Goal: Information Seeking & Learning: Learn about a topic

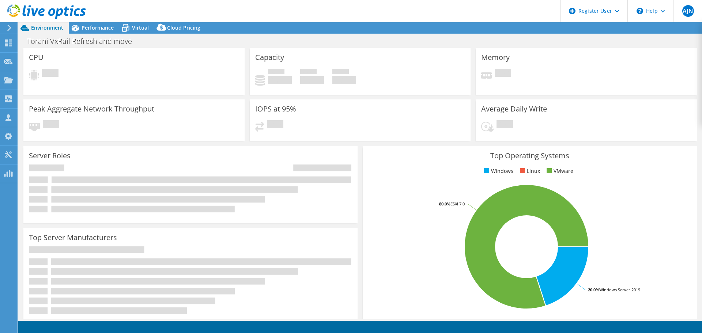
select select "USWest"
select select "USD"
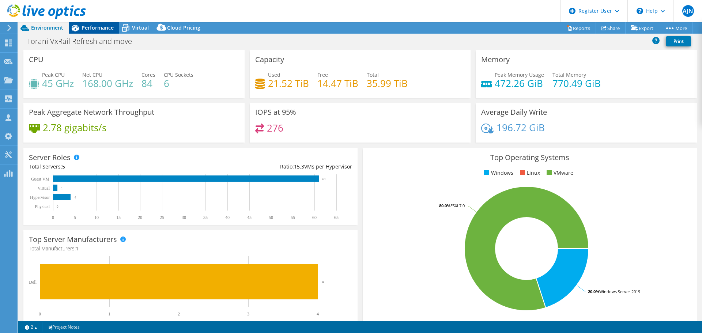
click at [98, 28] on span "Performance" at bounding box center [98, 27] width 32 height 7
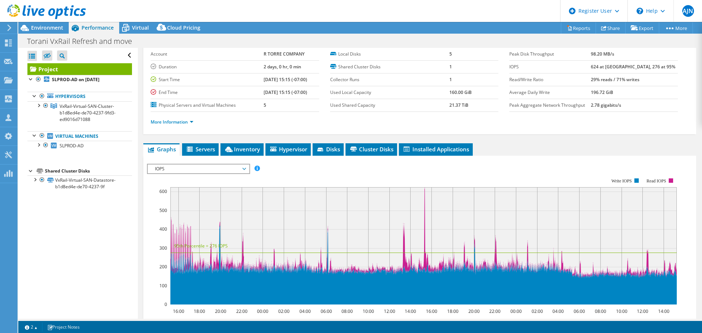
scroll to position [73, 0]
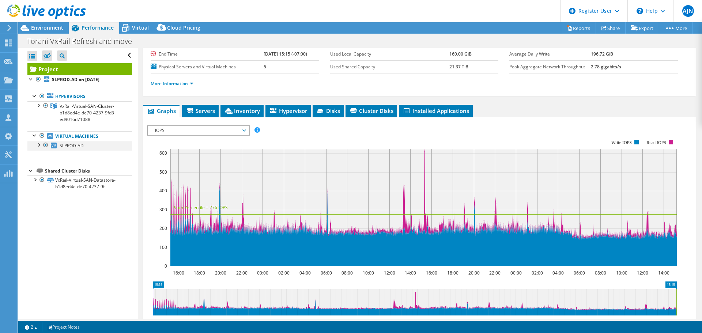
click at [37, 144] on div at bounding box center [38, 144] width 7 height 7
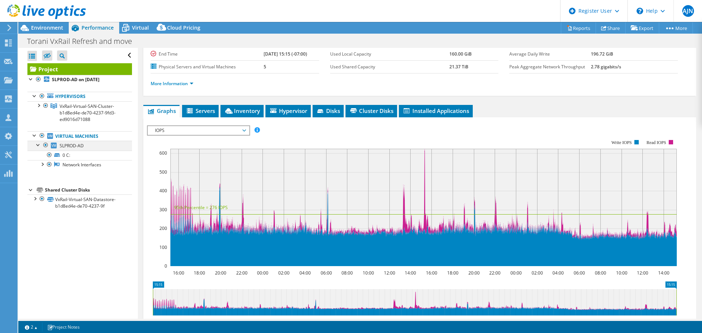
click at [37, 145] on div at bounding box center [38, 144] width 7 height 7
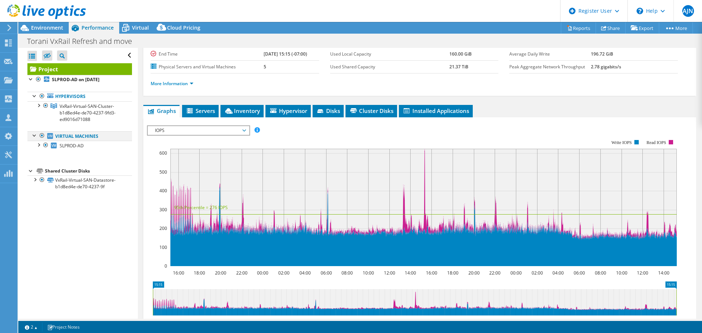
click at [43, 137] on div at bounding box center [41, 135] width 7 height 9
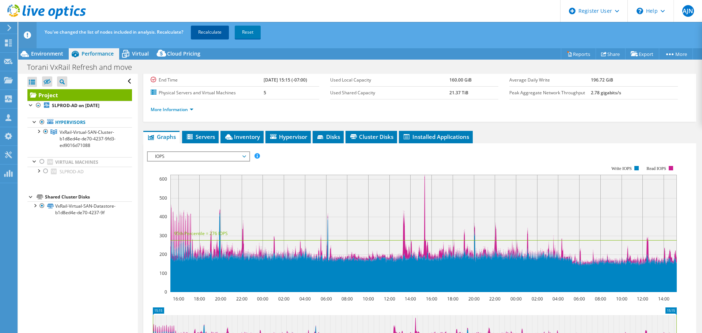
click at [209, 32] on link "Recalculate" at bounding box center [210, 32] width 38 height 13
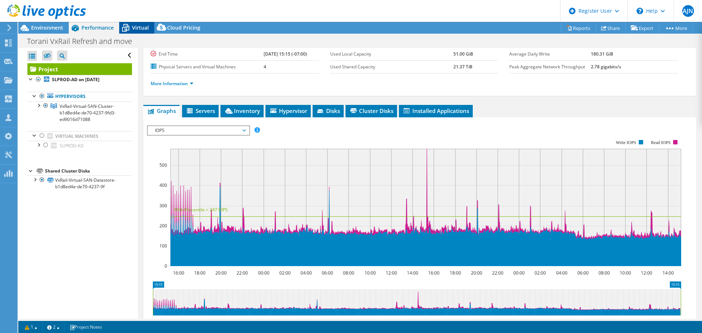
click at [142, 26] on span "Virtual" at bounding box center [140, 27] width 17 height 7
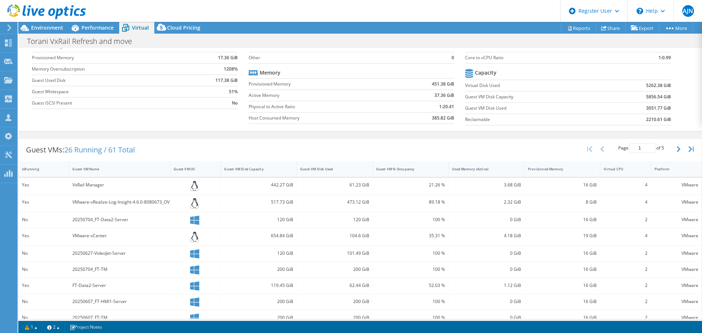
scroll to position [51, 0]
click at [103, 172] on div "Guest VM Name" at bounding box center [115, 171] width 86 height 5
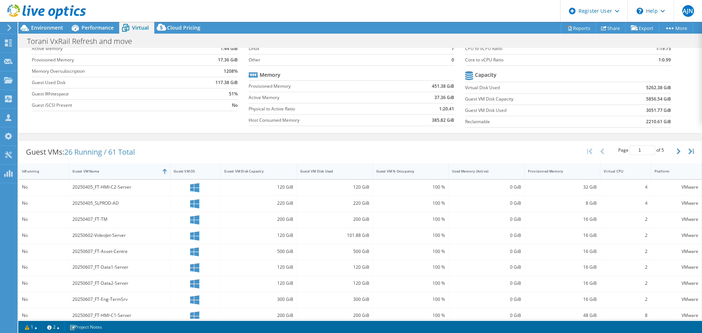
click at [103, 172] on div "Guest VM Name" at bounding box center [115, 171] width 86 height 5
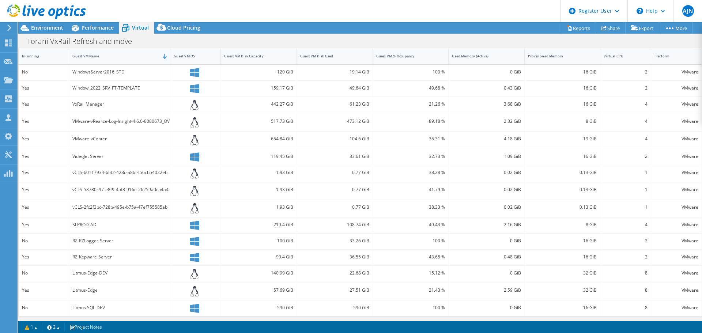
scroll to position [168, 0]
drag, startPoint x: 121, startPoint y: 223, endPoint x: 64, endPoint y: 227, distance: 58.0
click at [64, 227] on div "Yes SLPROD-AD 219.4 GiB 108.74 GiB 49.43 % 2.16 GiB 8 GiB 4 VMware" at bounding box center [360, 224] width 683 height 16
click at [27, 29] on icon at bounding box center [24, 28] width 13 height 13
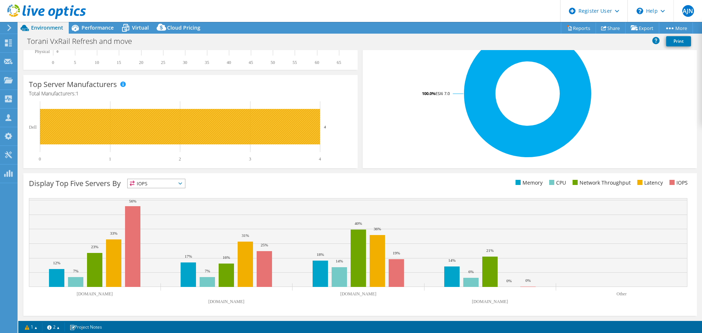
scroll to position [118, 0]
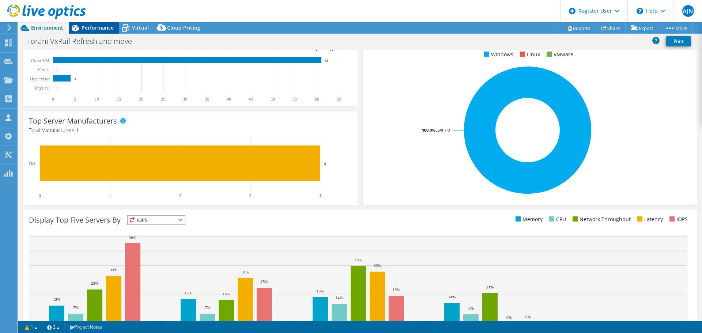
click at [85, 27] on span "Performance" at bounding box center [98, 27] width 32 height 7
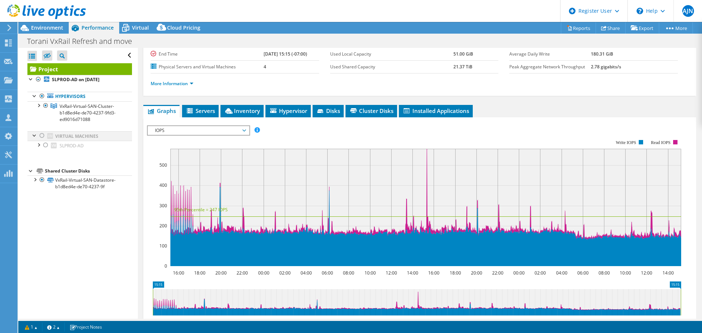
click at [43, 132] on div at bounding box center [41, 135] width 7 height 9
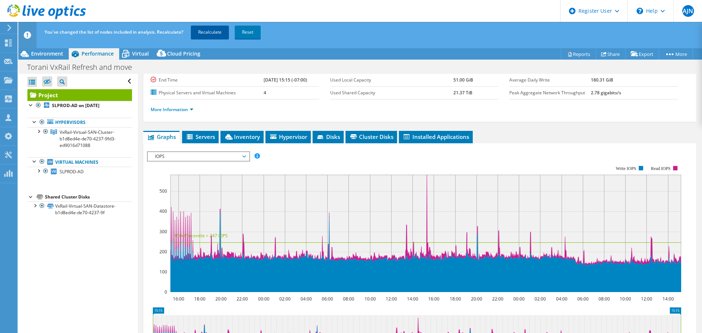
click at [207, 30] on link "Recalculate" at bounding box center [210, 32] width 38 height 13
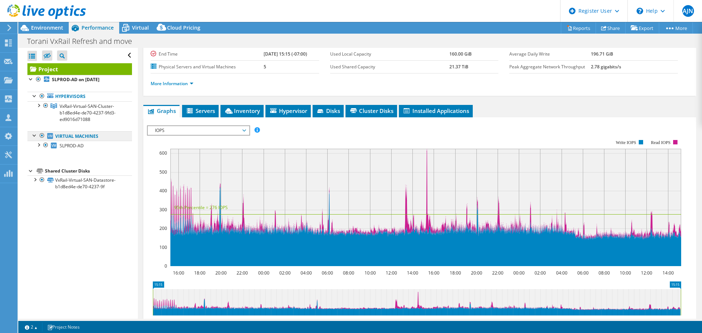
click at [79, 135] on link "Virtual Machines" at bounding box center [79, 136] width 105 height 10
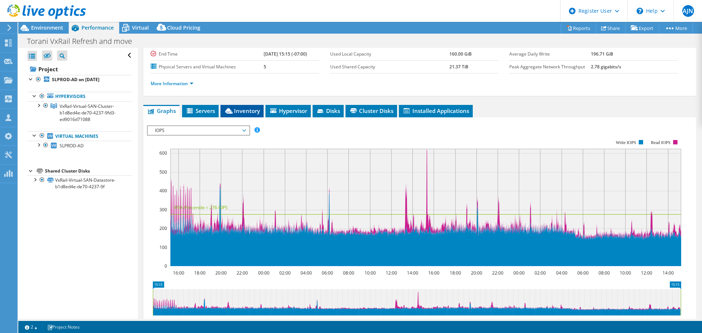
click at [255, 109] on span "Inventory" at bounding box center [242, 110] width 36 height 7
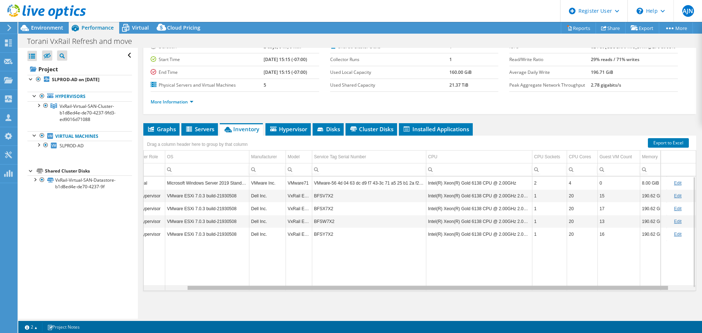
scroll to position [0, 74]
drag, startPoint x: 422, startPoint y: 288, endPoint x: 587, endPoint y: 291, distance: 165.0
click at [587, 291] on body "AJN Dell User [PERSON_NAME] [PERSON_NAME][EMAIL_ADDRESS][DOMAIN_NAME] Dell My P…" at bounding box center [351, 166] width 702 height 333
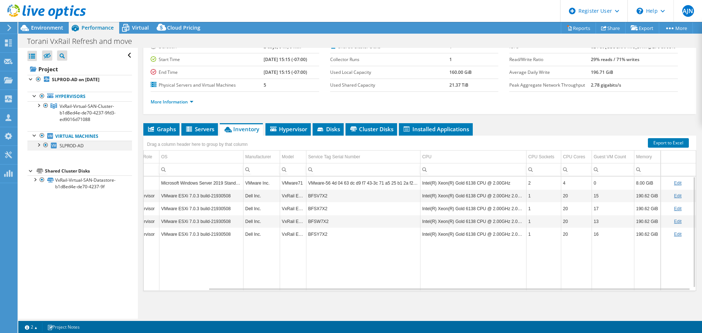
click at [46, 143] on div at bounding box center [45, 145] width 7 height 9
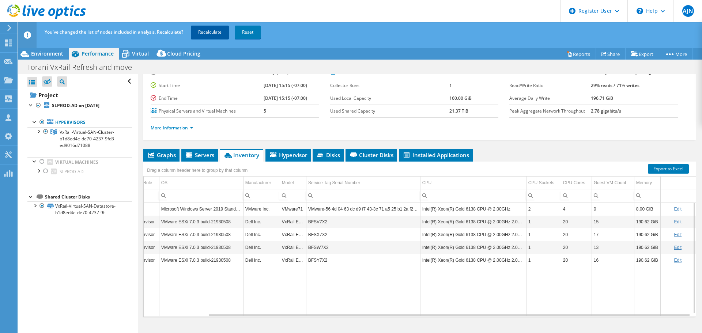
click at [208, 28] on link "Recalculate" at bounding box center [210, 32] width 38 height 13
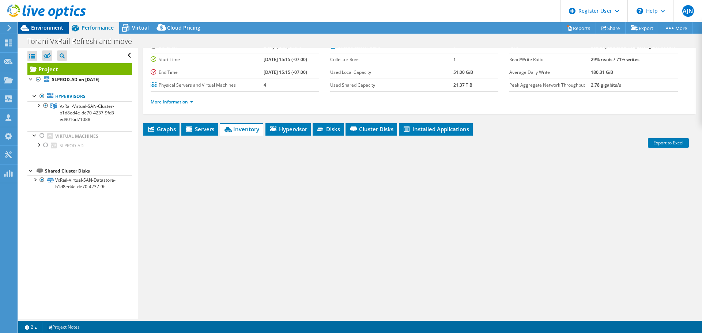
click at [53, 29] on span "Environment" at bounding box center [47, 27] width 32 height 7
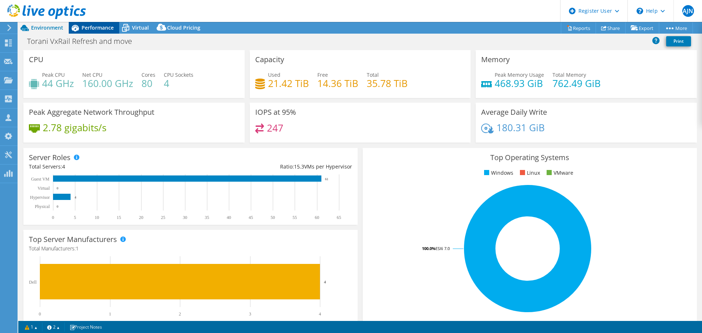
click at [89, 28] on span "Performance" at bounding box center [98, 27] width 32 height 7
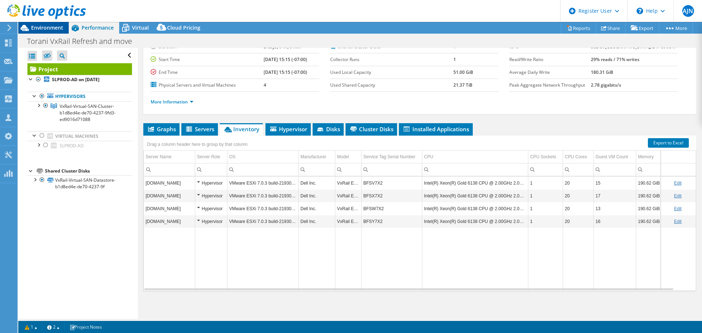
click at [47, 26] on span "Environment" at bounding box center [47, 27] width 32 height 7
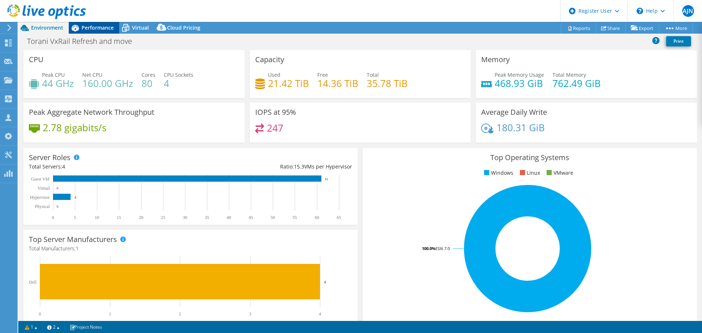
click at [105, 26] on span "Performance" at bounding box center [98, 27] width 32 height 7
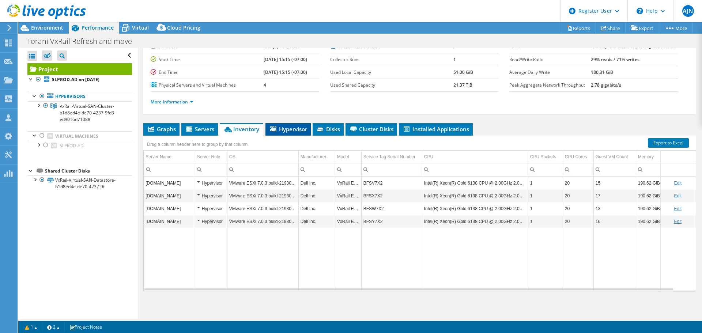
click at [294, 129] on span "Hypervisor" at bounding box center [288, 128] width 38 height 7
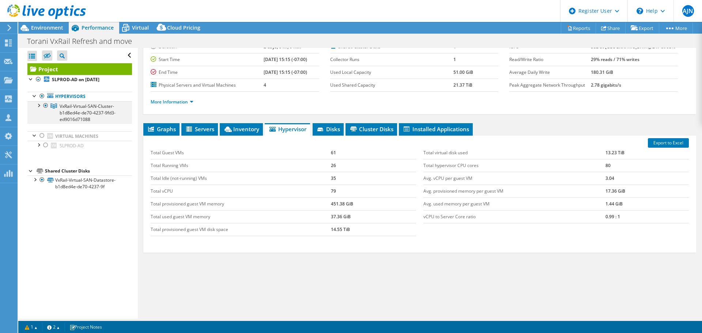
click at [38, 107] on div at bounding box center [38, 104] width 7 height 7
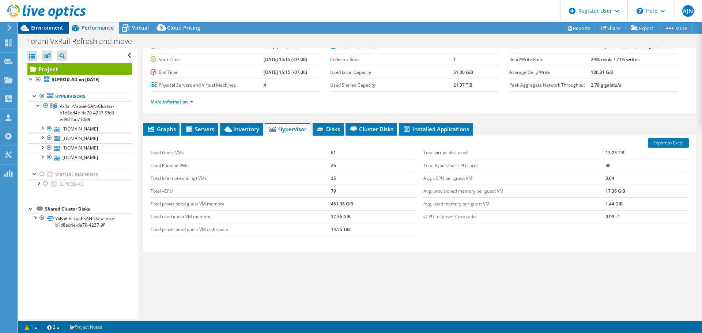
click at [54, 31] on span "Environment" at bounding box center [47, 27] width 32 height 7
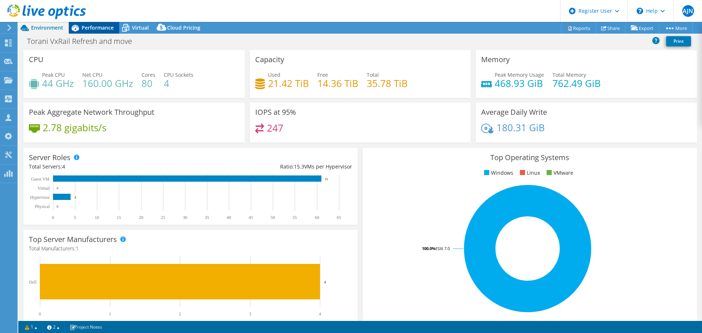
click at [107, 29] on span "Performance" at bounding box center [98, 27] width 32 height 7
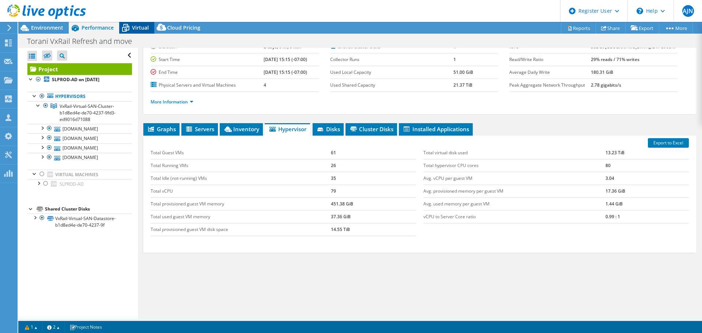
click at [144, 29] on span "Virtual" at bounding box center [140, 27] width 17 height 7
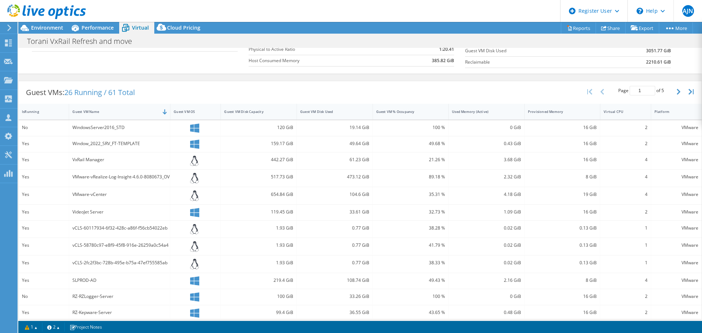
scroll to position [0, 0]
